Goal: Find specific page/section: Find specific page/section

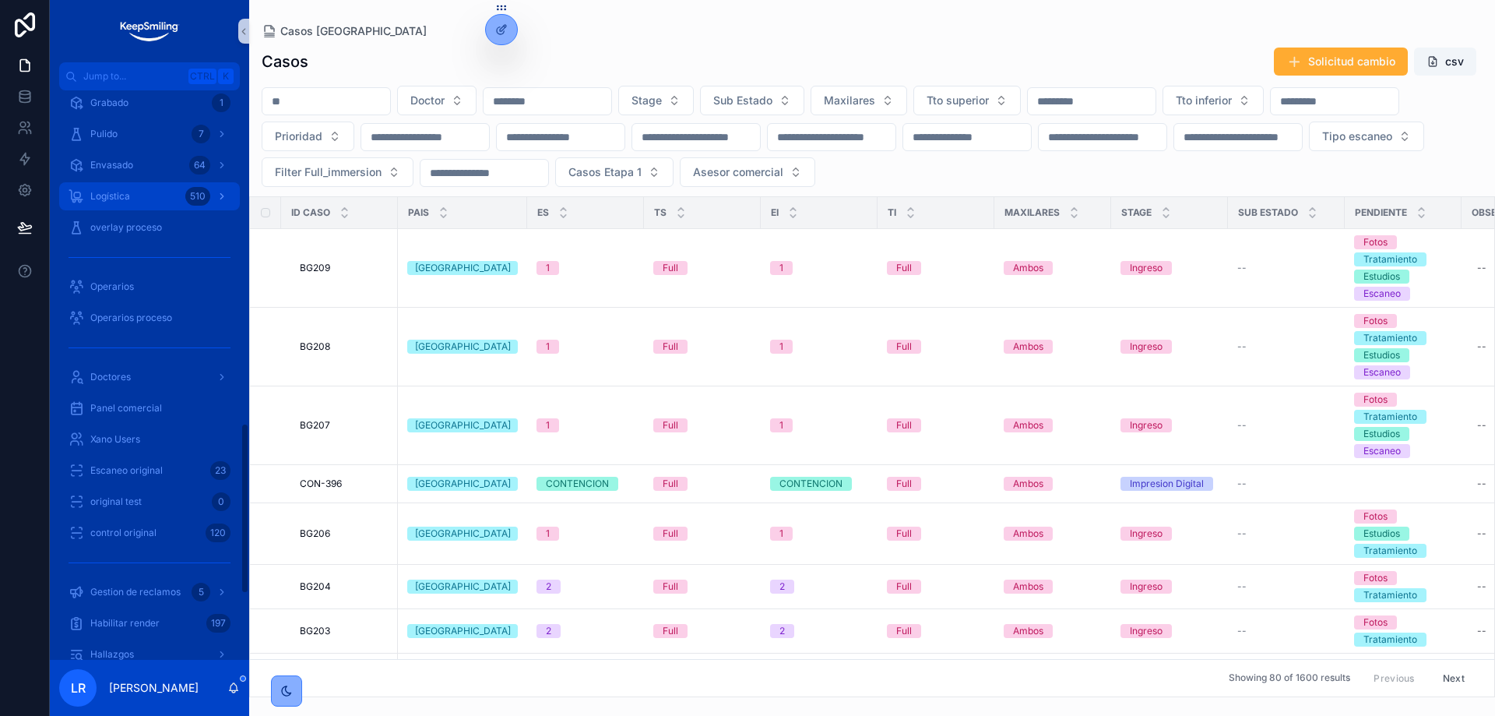
scroll to position [1168, 0]
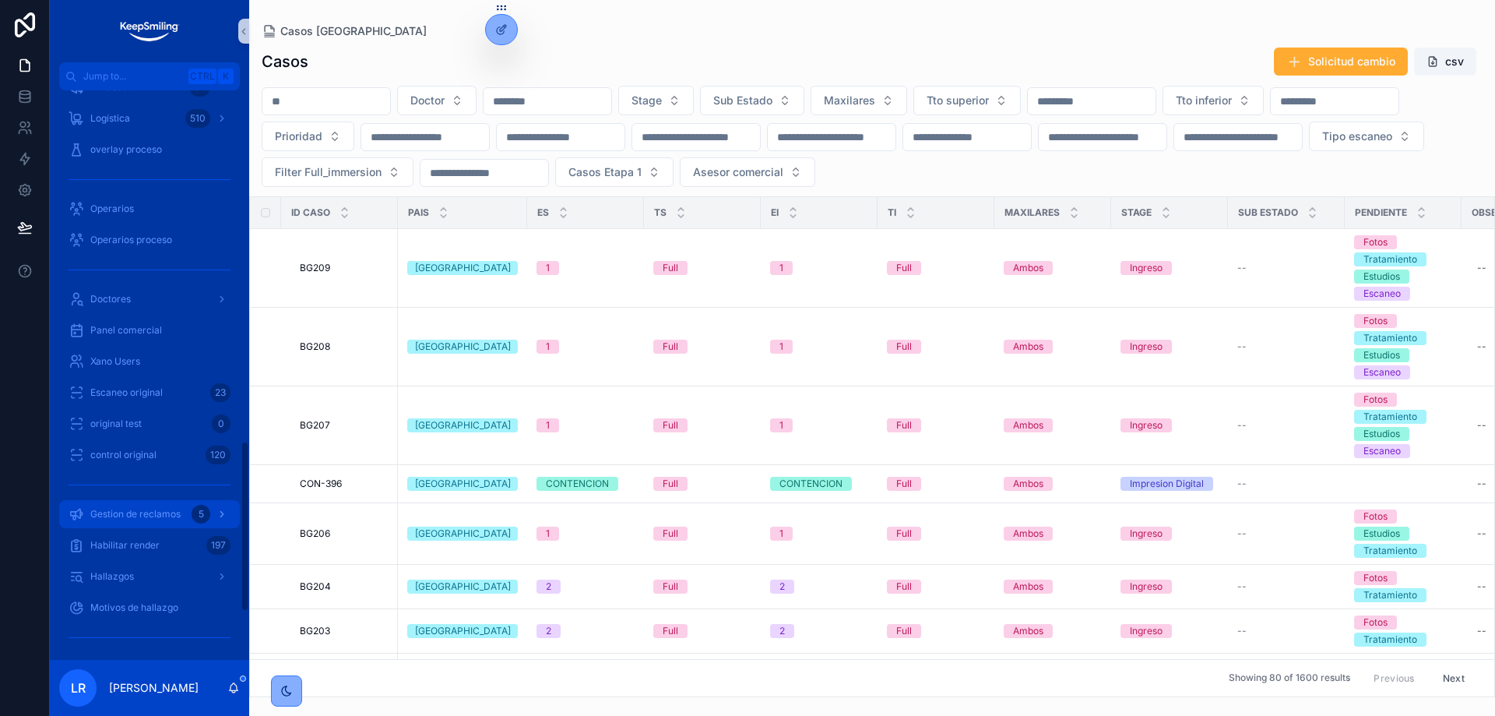
click at [160, 511] on span "Gestion de reclamos" at bounding box center [135, 514] width 90 height 12
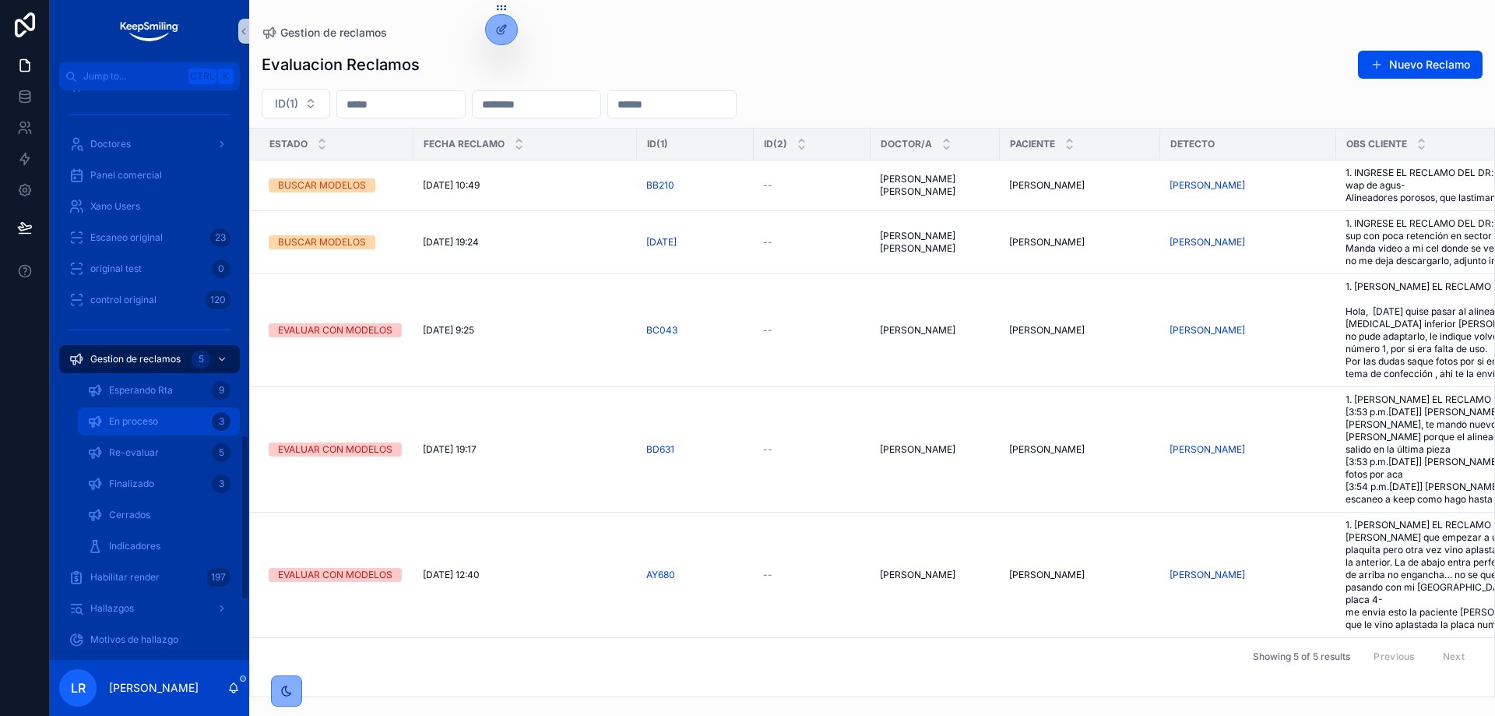
scroll to position [1199, 0]
click at [155, 550] on span "Indicadores" at bounding box center [134, 545] width 51 height 12
